Goal: Check status

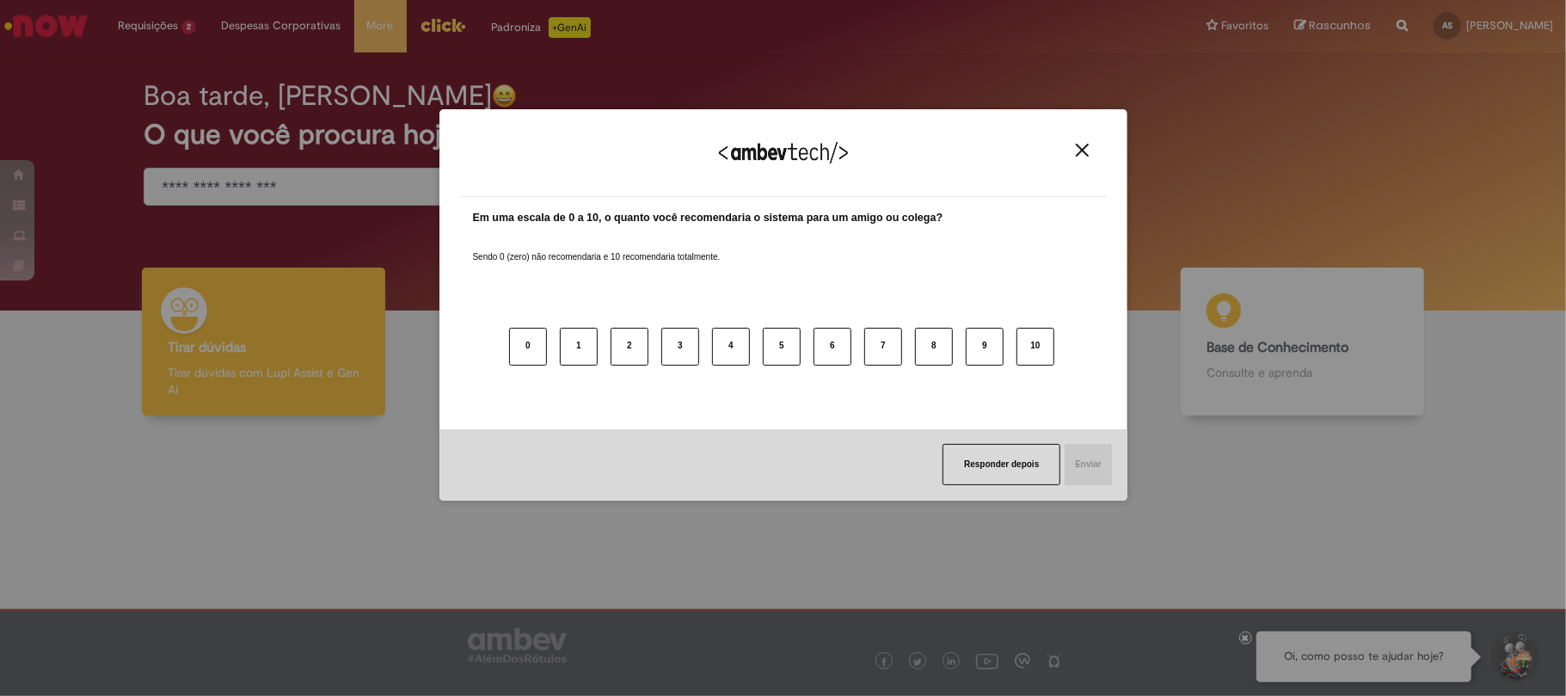
click at [1078, 145] on img "Close" at bounding box center [1082, 150] width 13 height 13
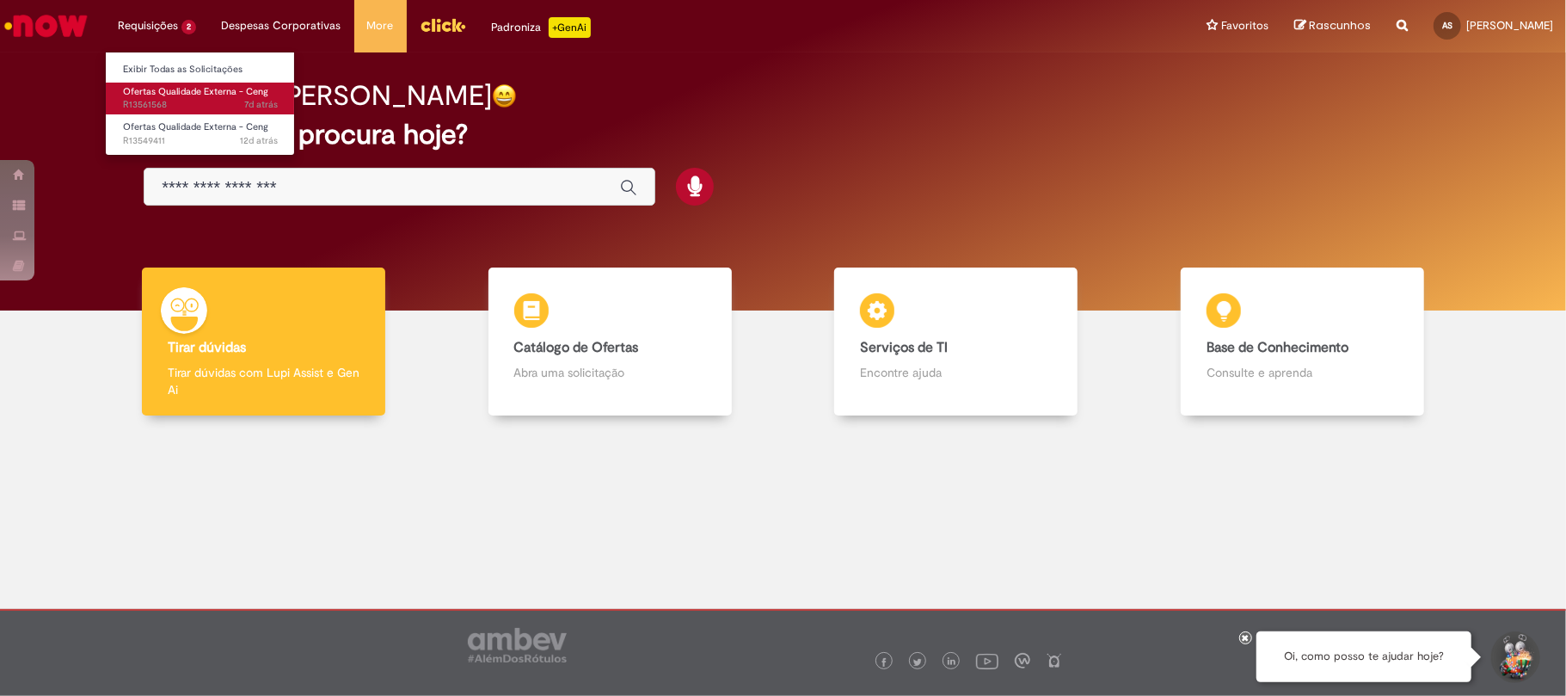
click at [200, 90] on span "Ofertas Qualidade Externa - Ceng" at bounding box center [195, 91] width 145 height 13
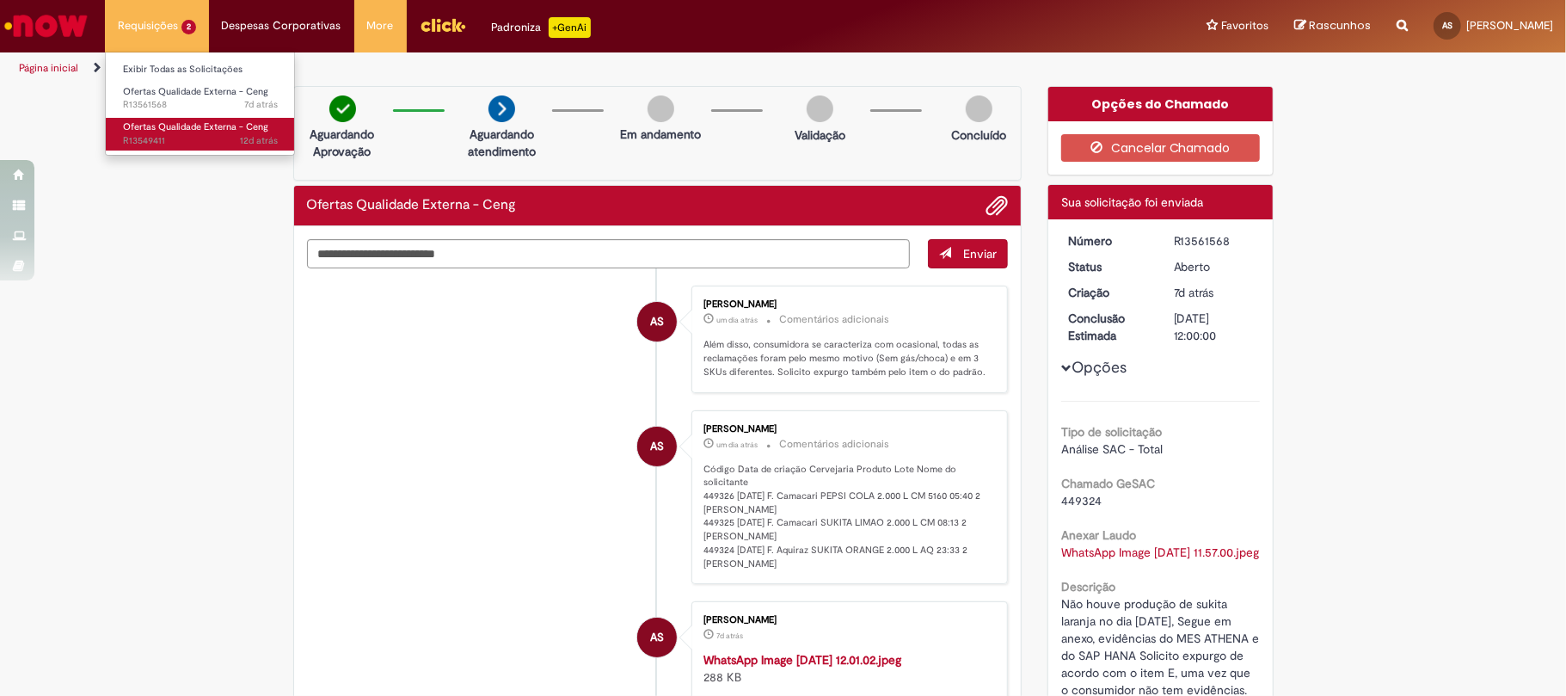
click at [187, 126] on span "Ofertas Qualidade Externa - Ceng" at bounding box center [195, 126] width 145 height 13
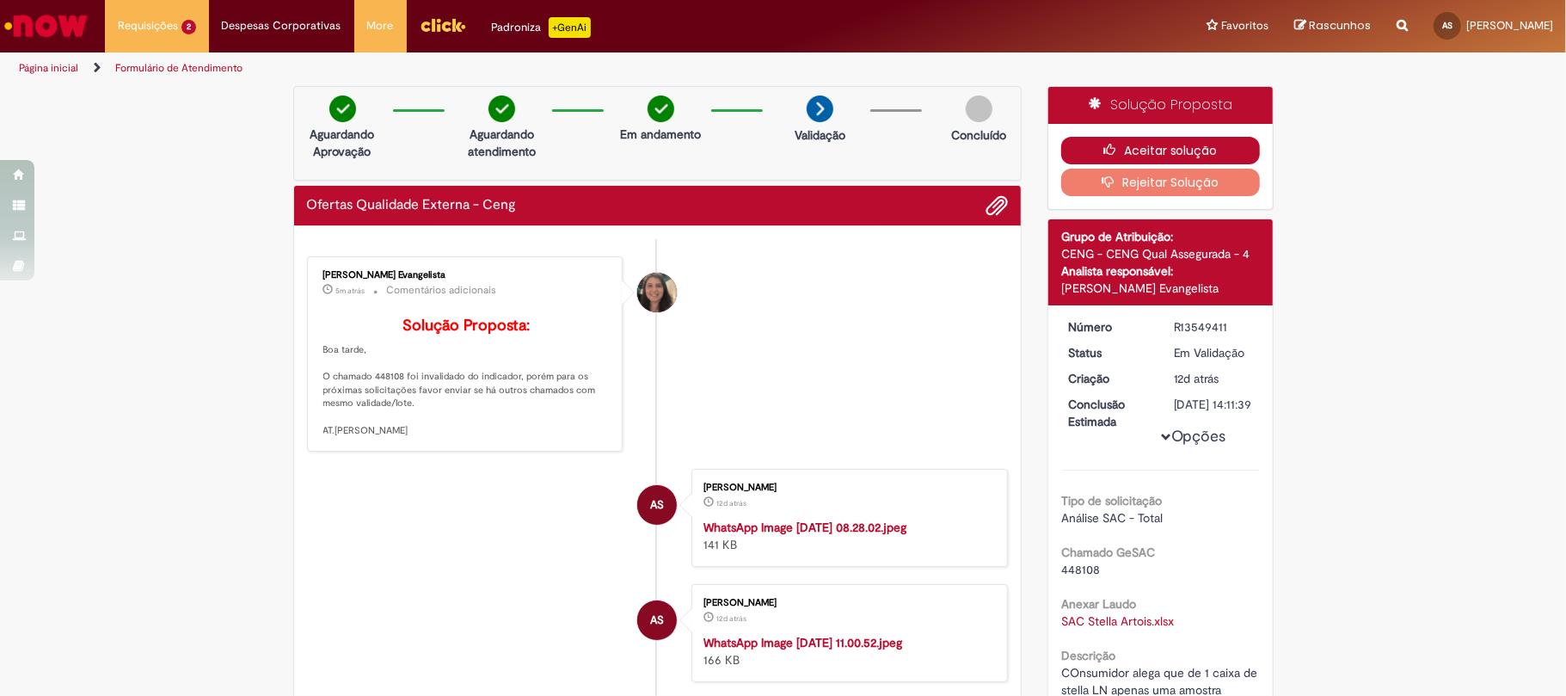
click at [1091, 142] on button "Aceitar solução" at bounding box center [1160, 151] width 199 height 28
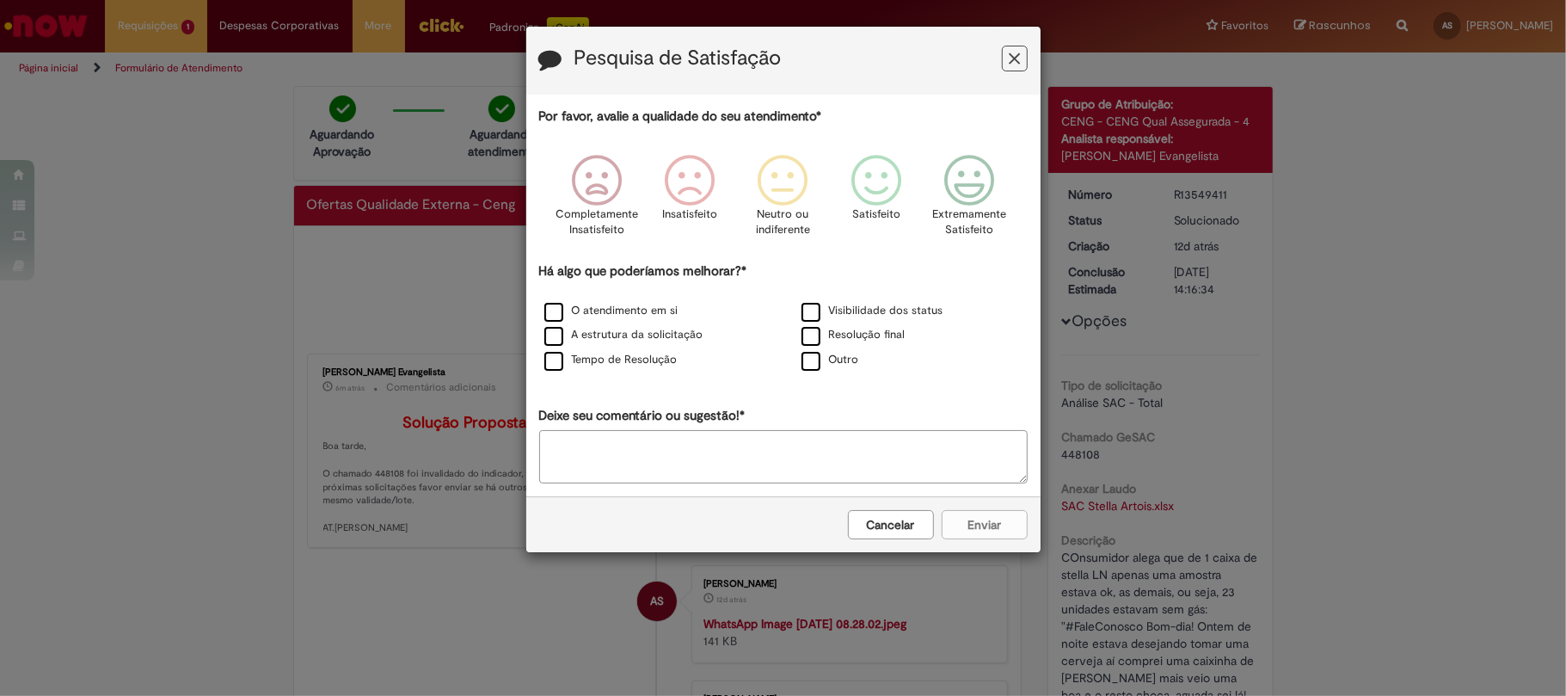
click at [1012, 56] on icon "Feedback" at bounding box center [1014, 59] width 11 height 18
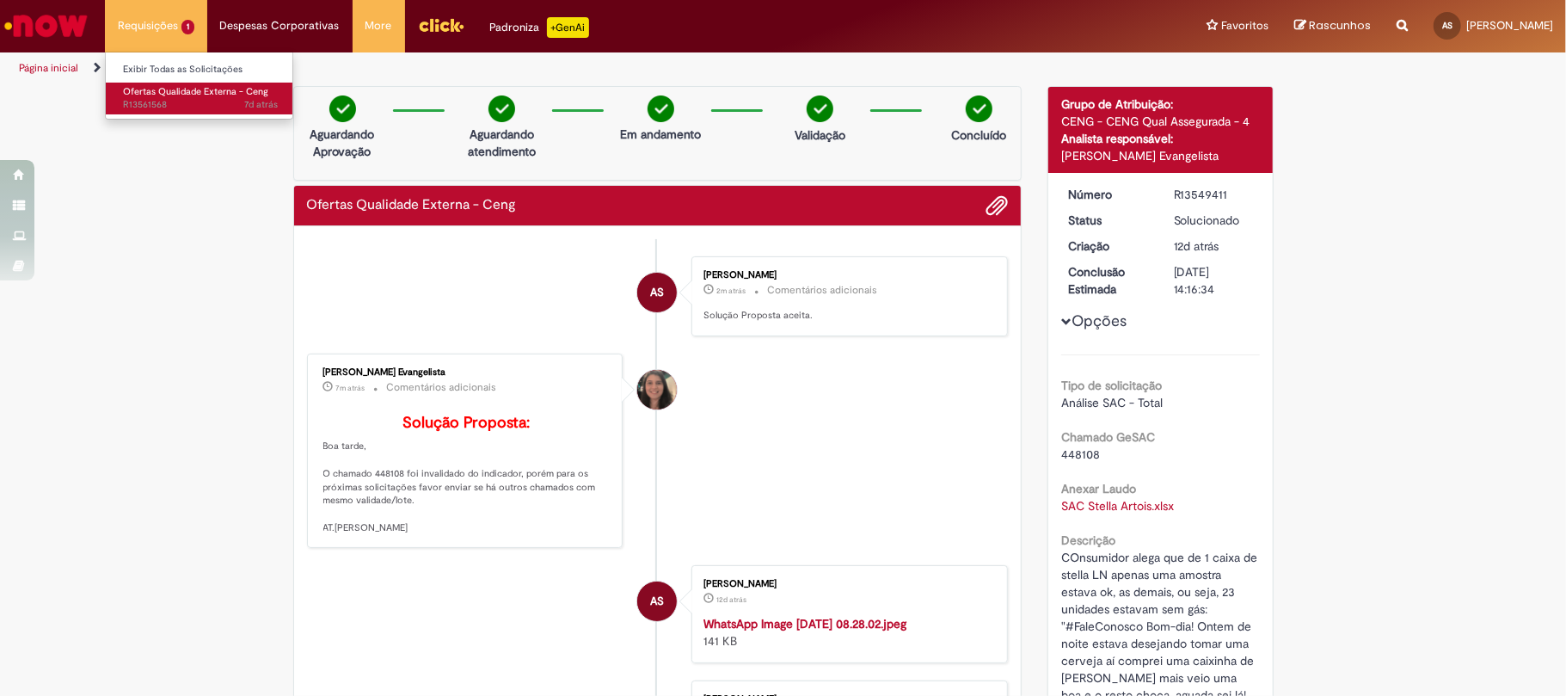
click at [176, 88] on span "Ofertas Qualidade Externa - Ceng" at bounding box center [195, 91] width 145 height 13
